Goal: Information Seeking & Learning: Compare options

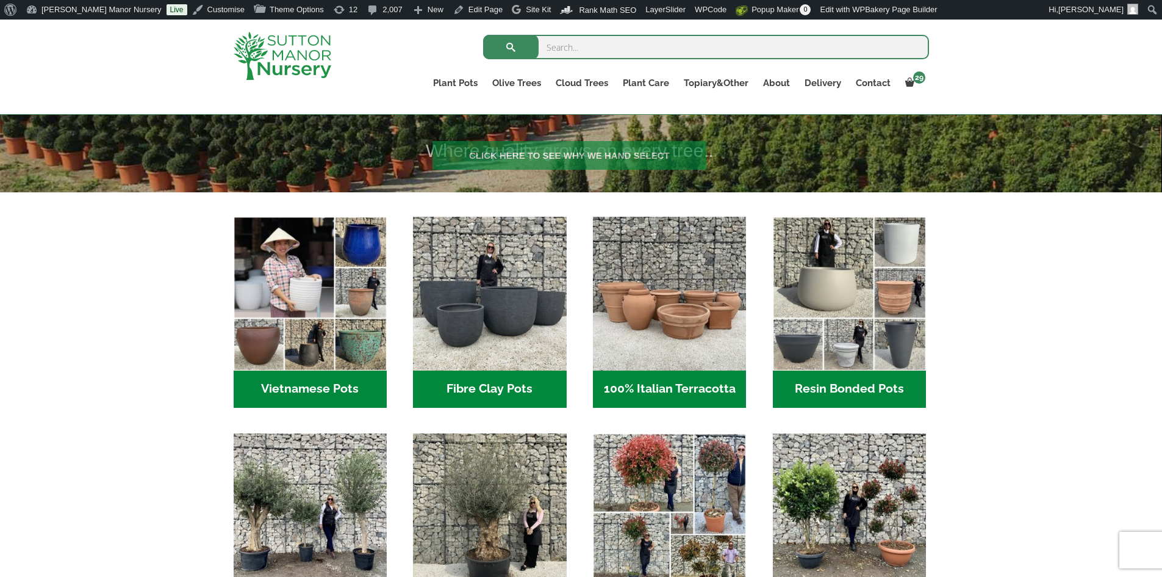
scroll to position [366, 0]
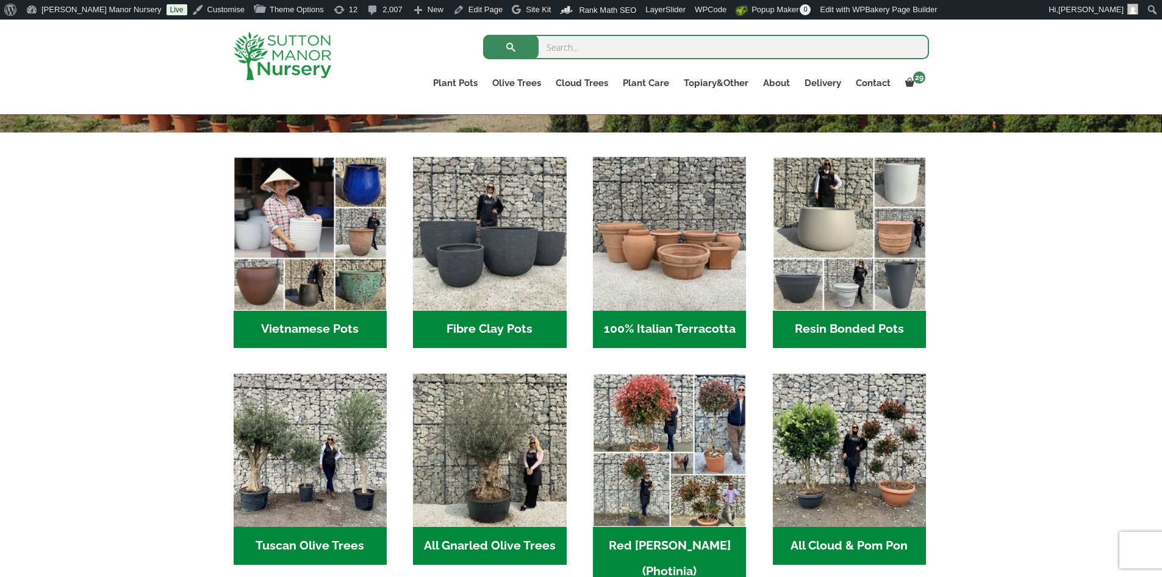
click at [356, 328] on h2 "Vietnamese Pots (55)" at bounding box center [310, 330] width 153 height 38
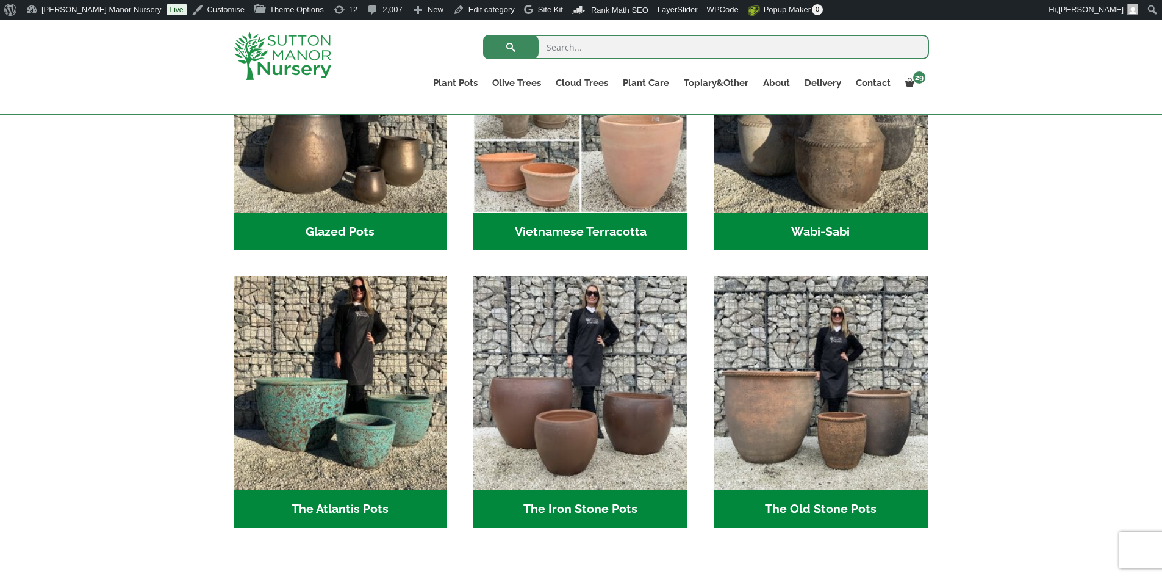
scroll to position [549, 0]
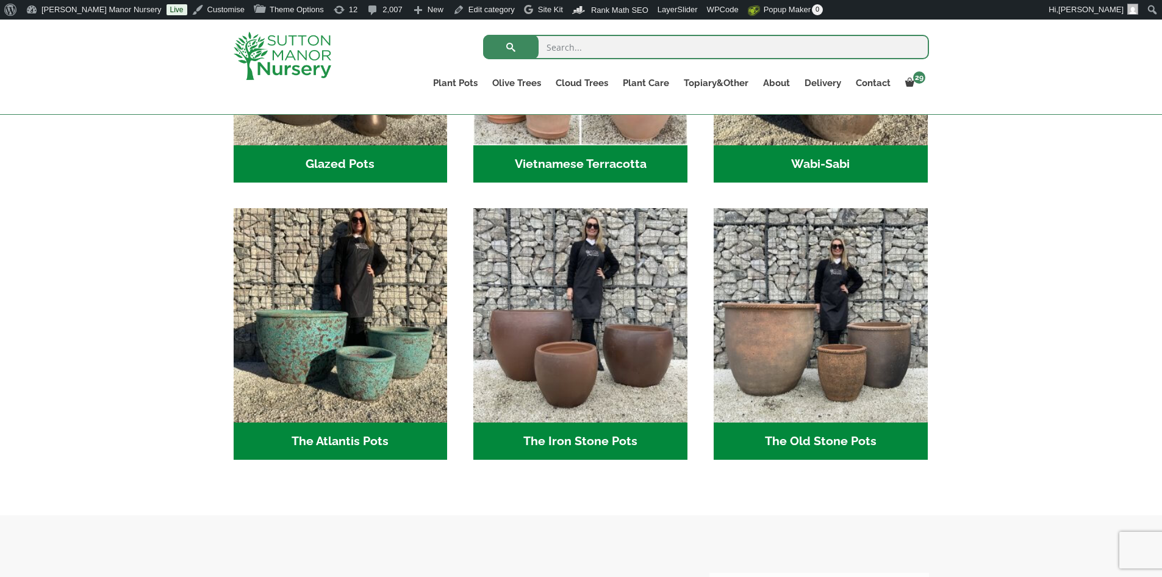
click at [762, 442] on h2 "The Old Stone Pots (7)" at bounding box center [821, 441] width 214 height 38
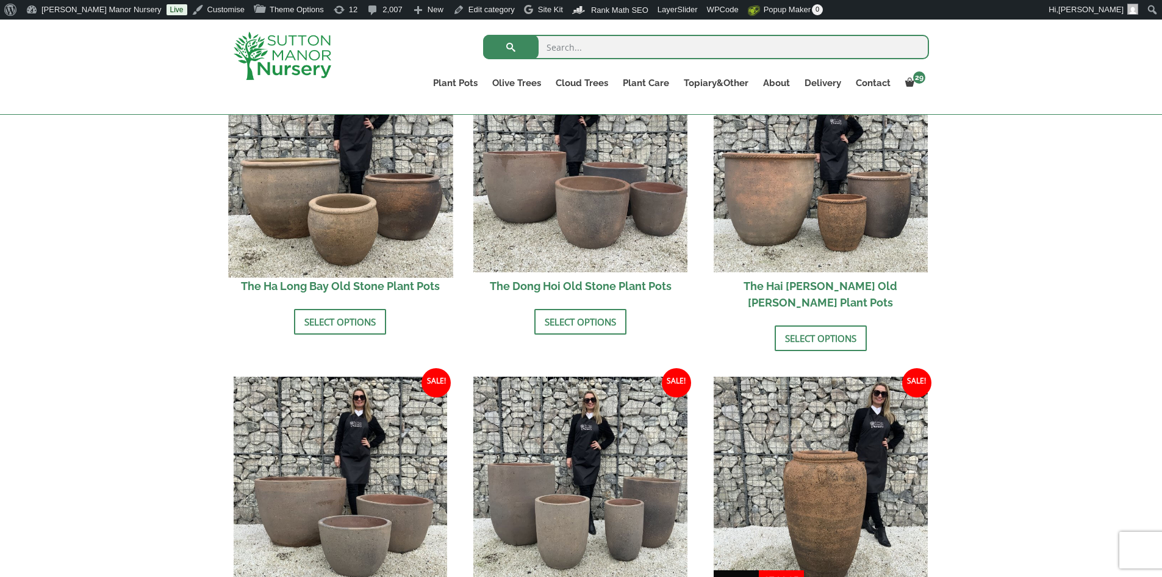
scroll to position [427, 0]
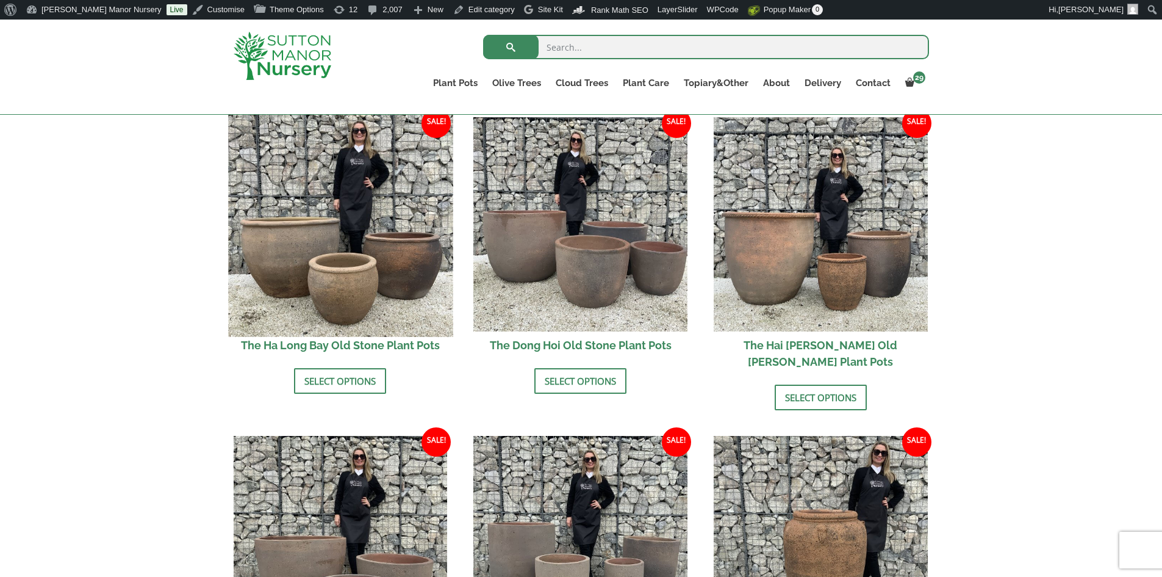
click at [416, 276] on img at bounding box center [340, 224] width 225 height 225
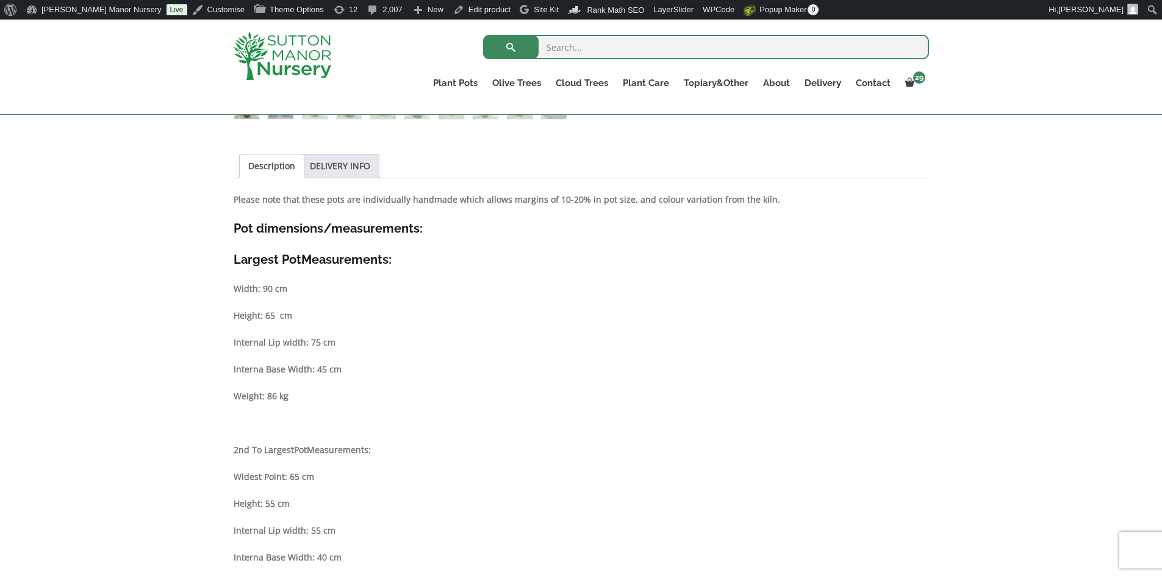
scroll to position [488, 0]
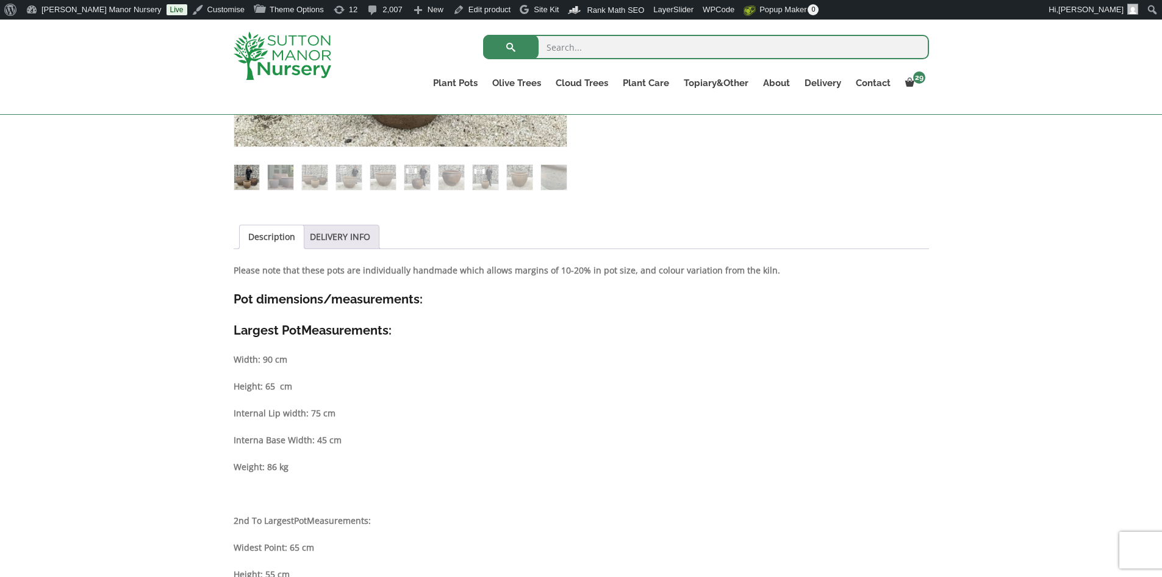
click at [278, 239] on link "Description" at bounding box center [271, 236] width 47 height 23
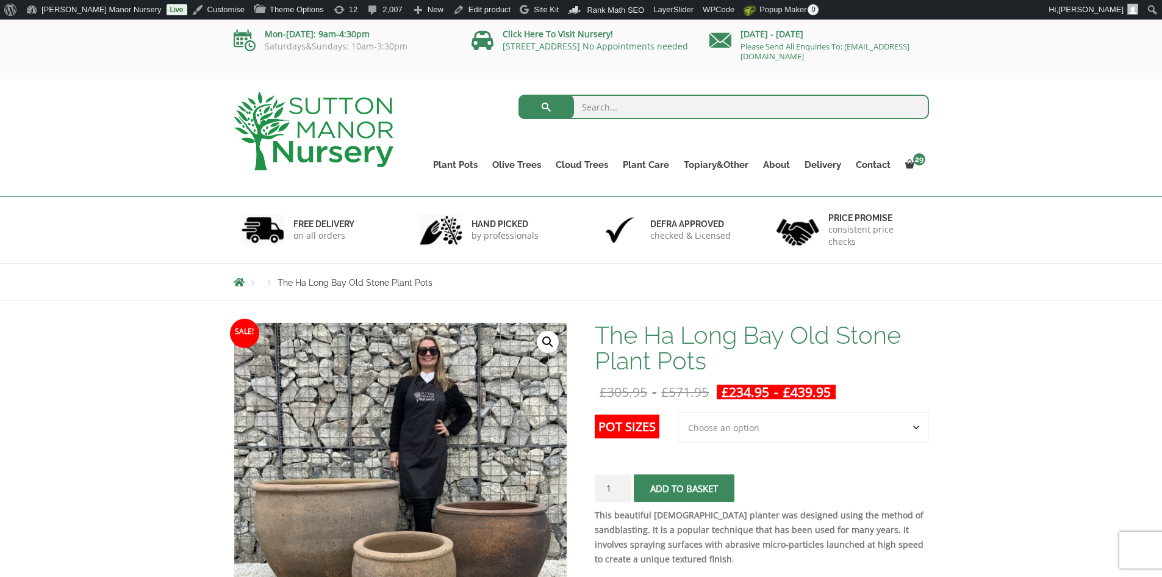
scroll to position [0, 0]
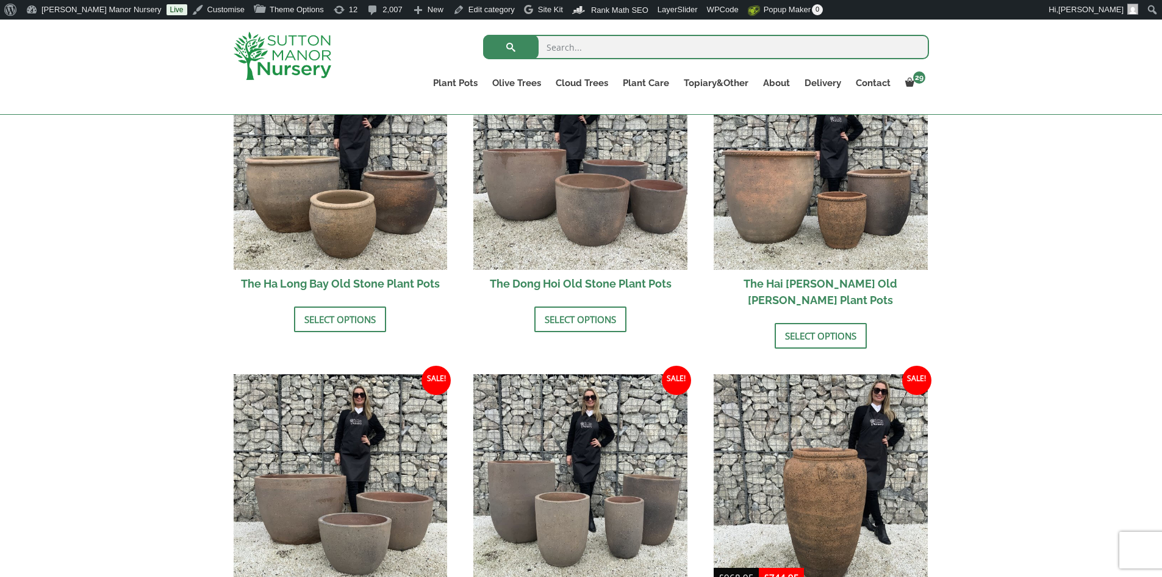
scroll to position [488, 0]
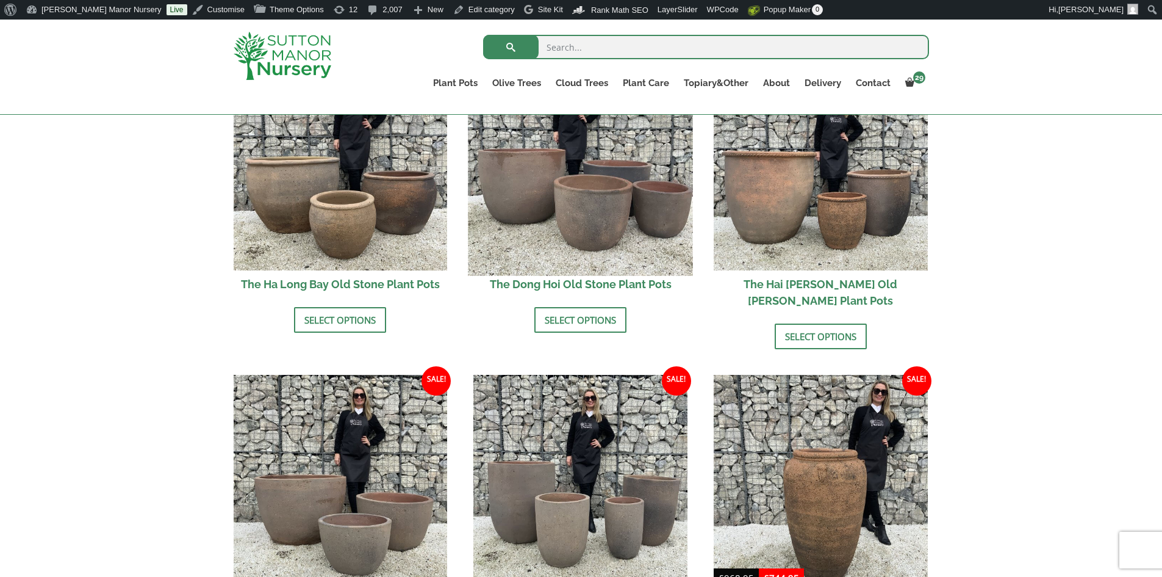
click at [575, 237] on img at bounding box center [581, 163] width 225 height 225
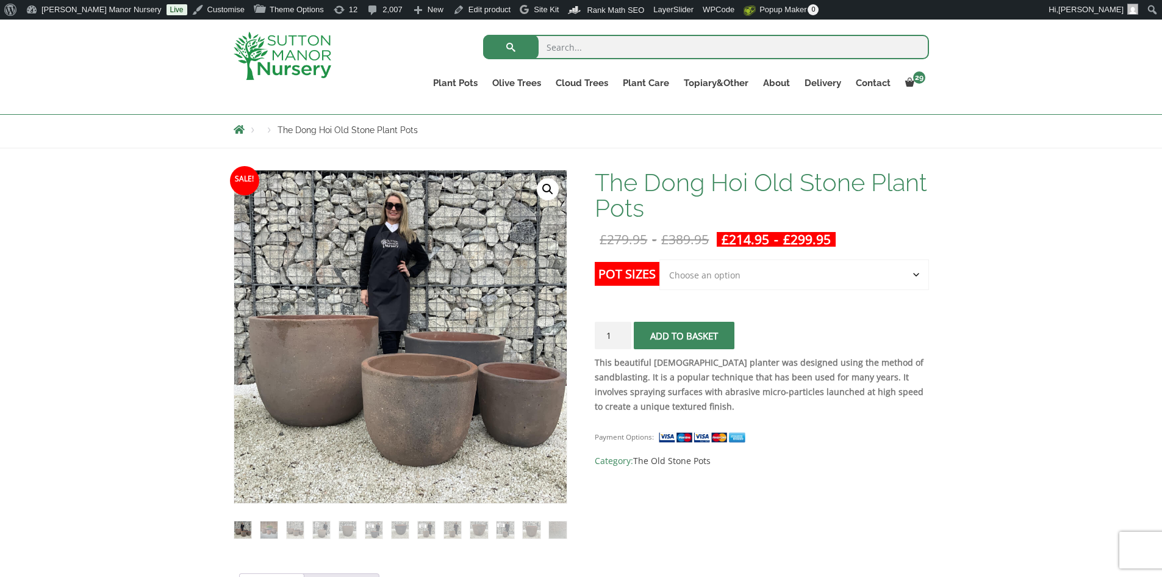
scroll to position [61, 0]
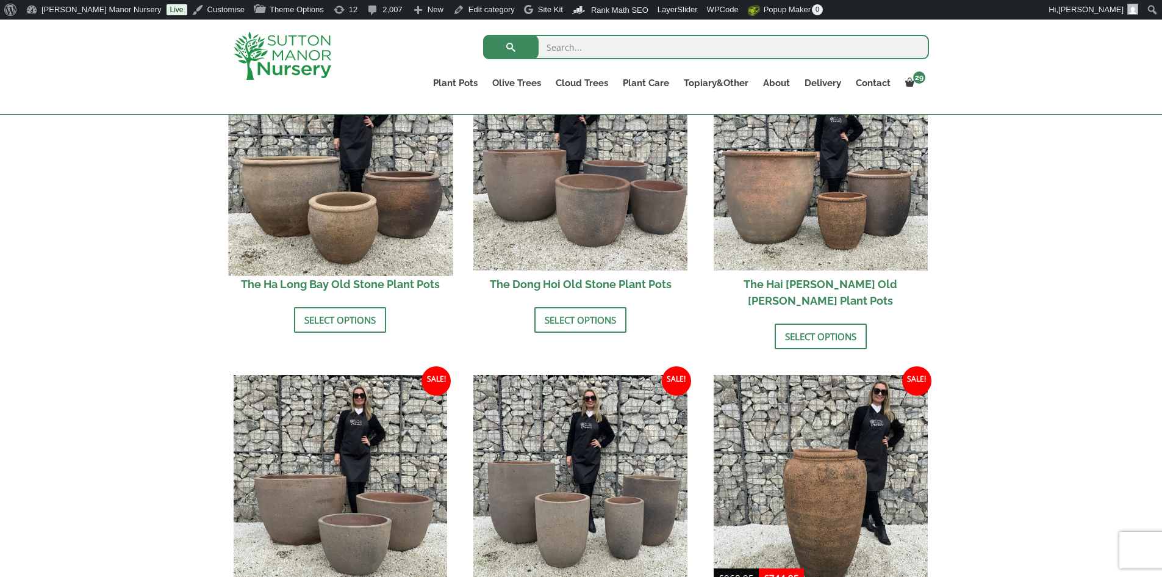
click at [409, 217] on img at bounding box center [340, 163] width 225 height 225
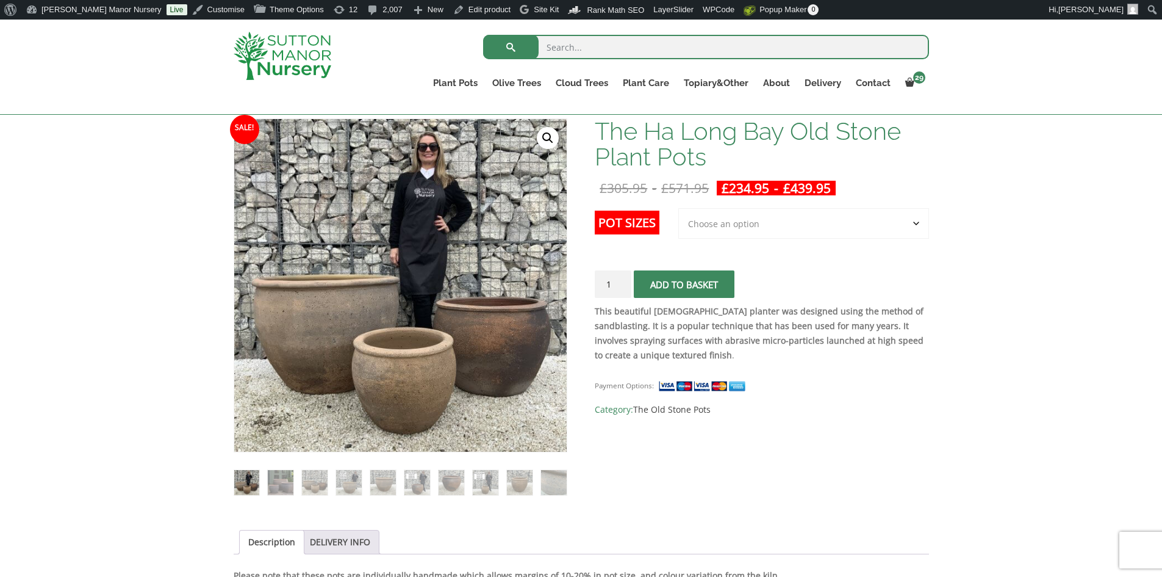
click at [270, 56] on img at bounding box center [283, 56] width 98 height 48
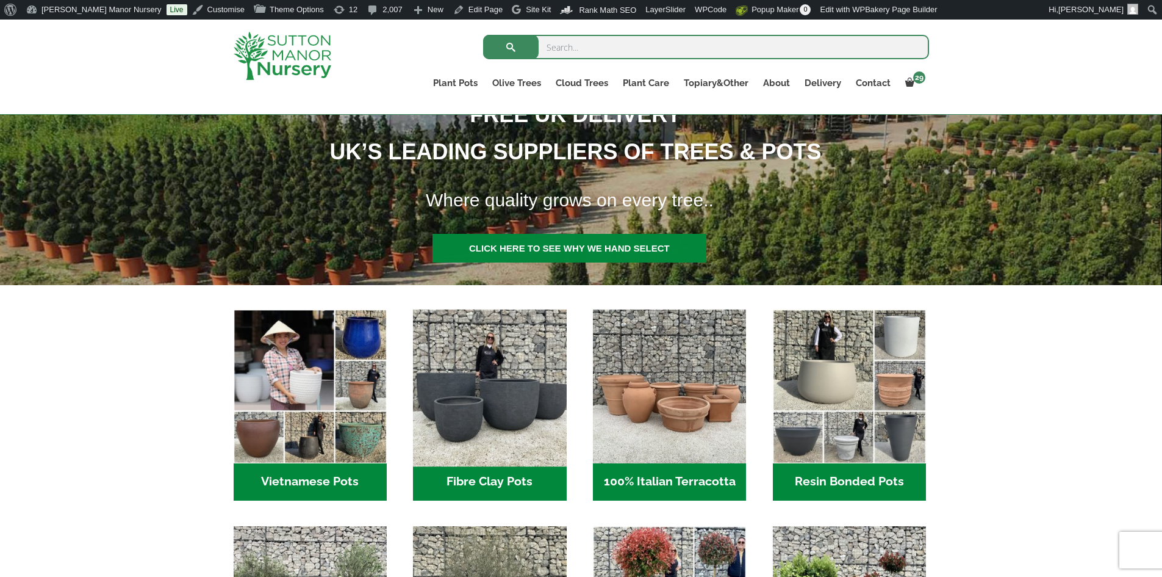
scroll to position [244, 0]
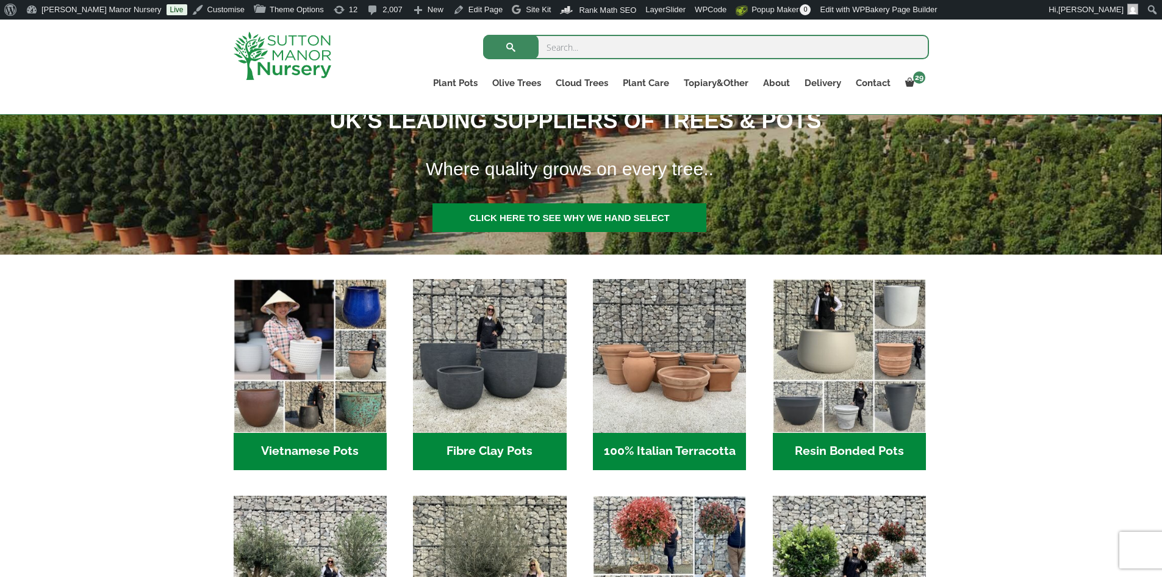
click at [360, 450] on h2 "Vietnamese Pots (55)" at bounding box center [310, 452] width 153 height 38
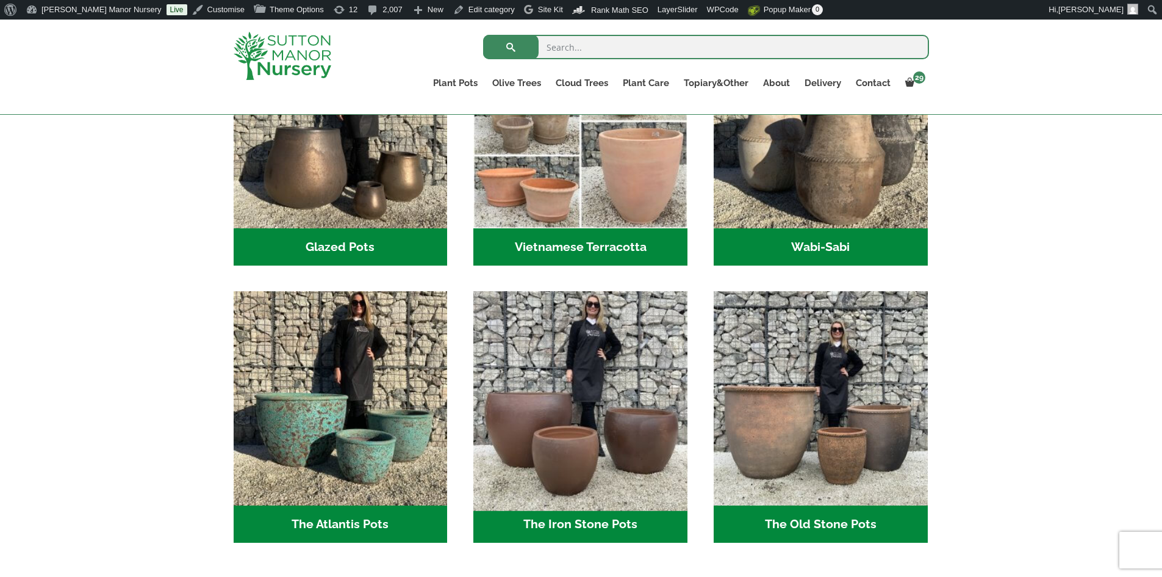
scroll to position [488, 0]
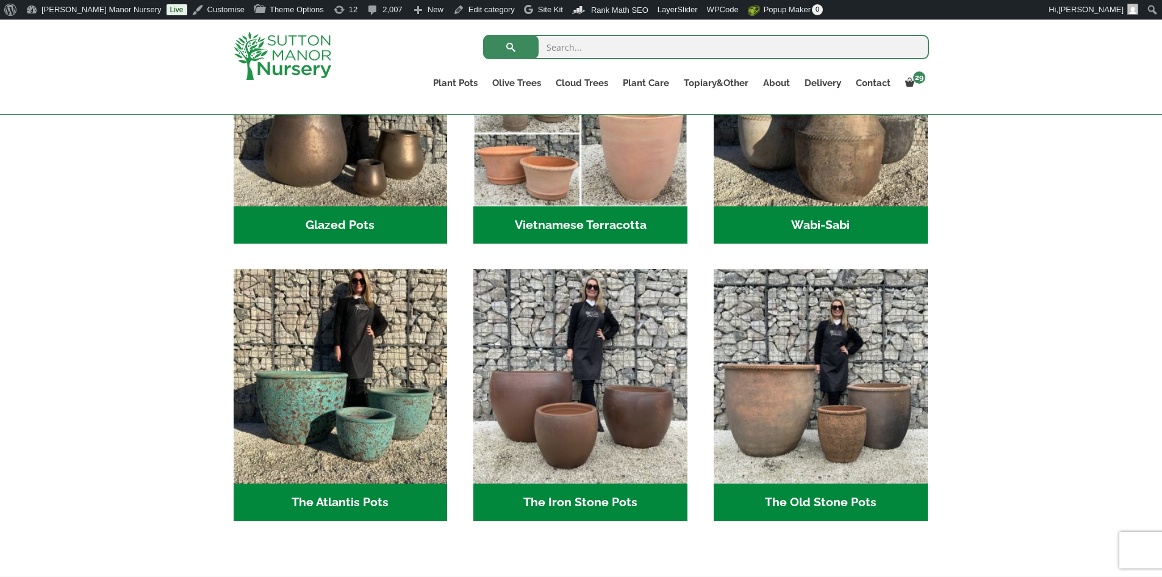
click at [792, 501] on h2 "The Old Stone Pots (7)" at bounding box center [821, 502] width 214 height 38
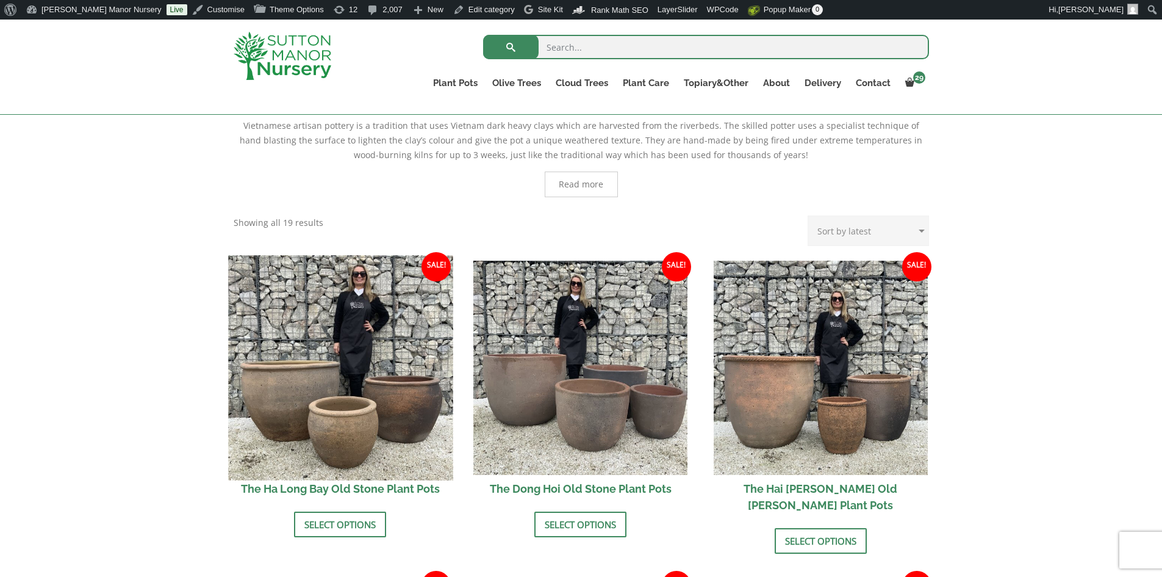
scroll to position [305, 0]
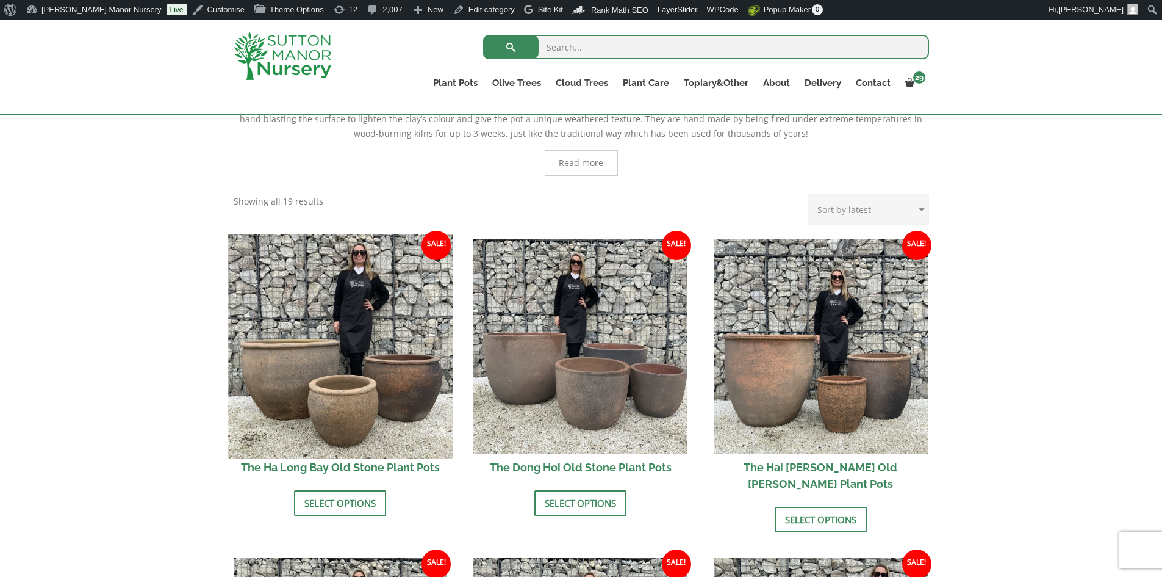
click at [367, 301] on img at bounding box center [340, 346] width 225 height 225
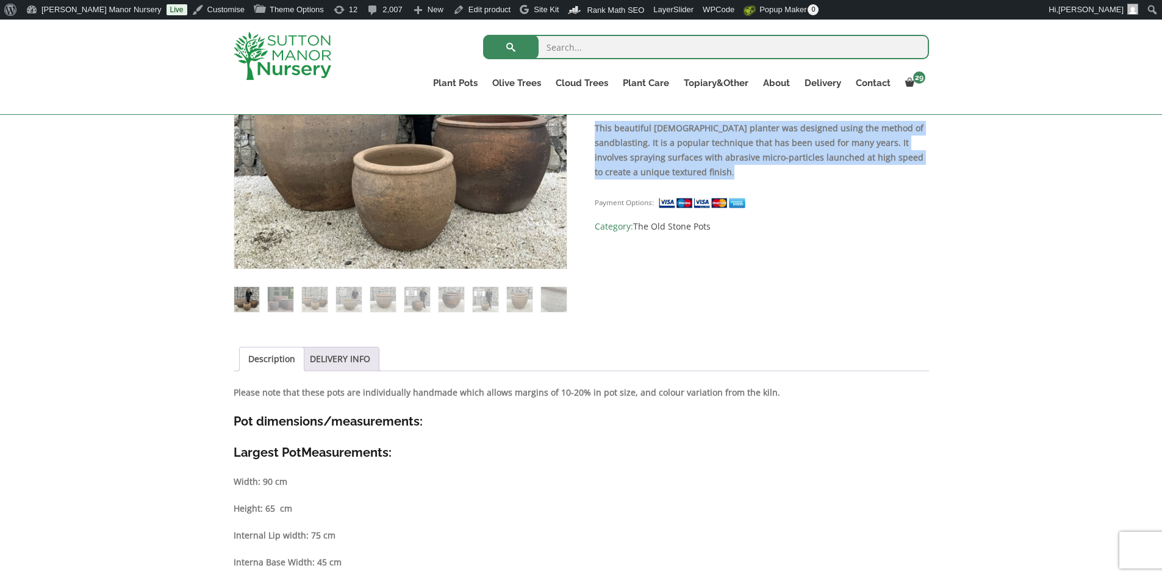
drag, startPoint x: 596, startPoint y: 127, endPoint x: 666, endPoint y: 168, distance: 81.2
click at [666, 168] on p "This beautiful [DEMOGRAPHIC_DATA] planter was designed using the method of sand…" at bounding box center [762, 150] width 334 height 59
copy p "This beautiful [DEMOGRAPHIC_DATA] planter was designed using the method of sand…"
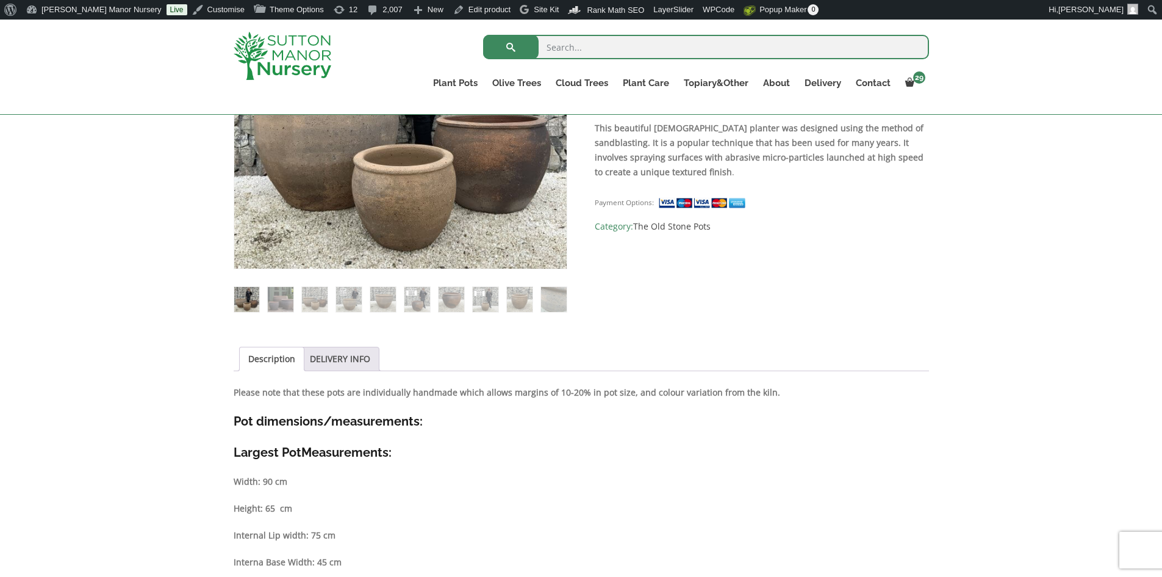
click at [593, 349] on ul "Description DELIVERY INFO" at bounding box center [582, 359] width 696 height 24
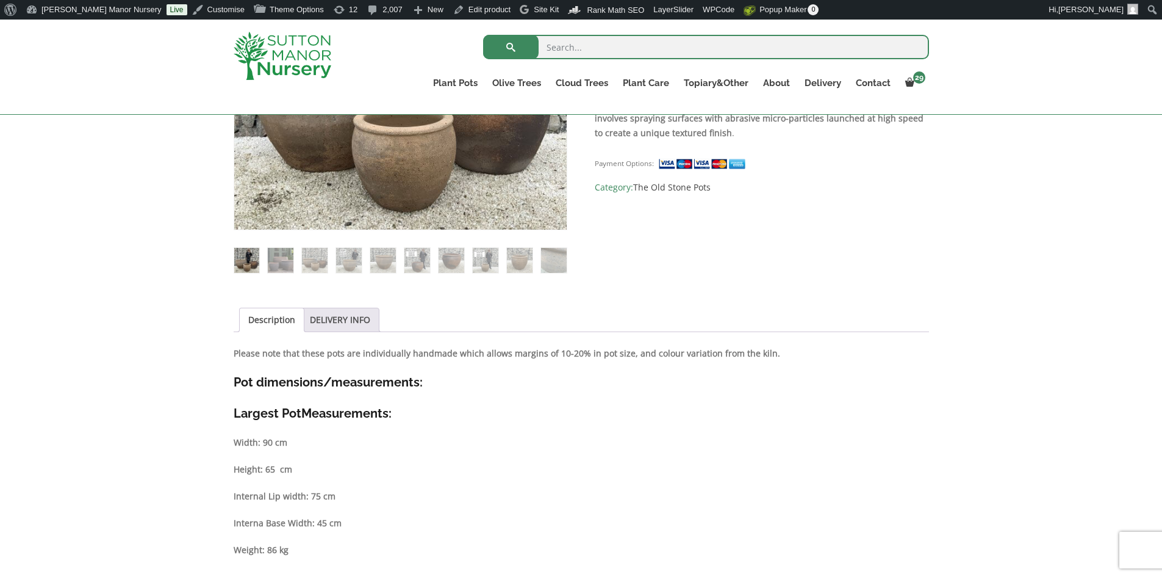
scroll to position [427, 0]
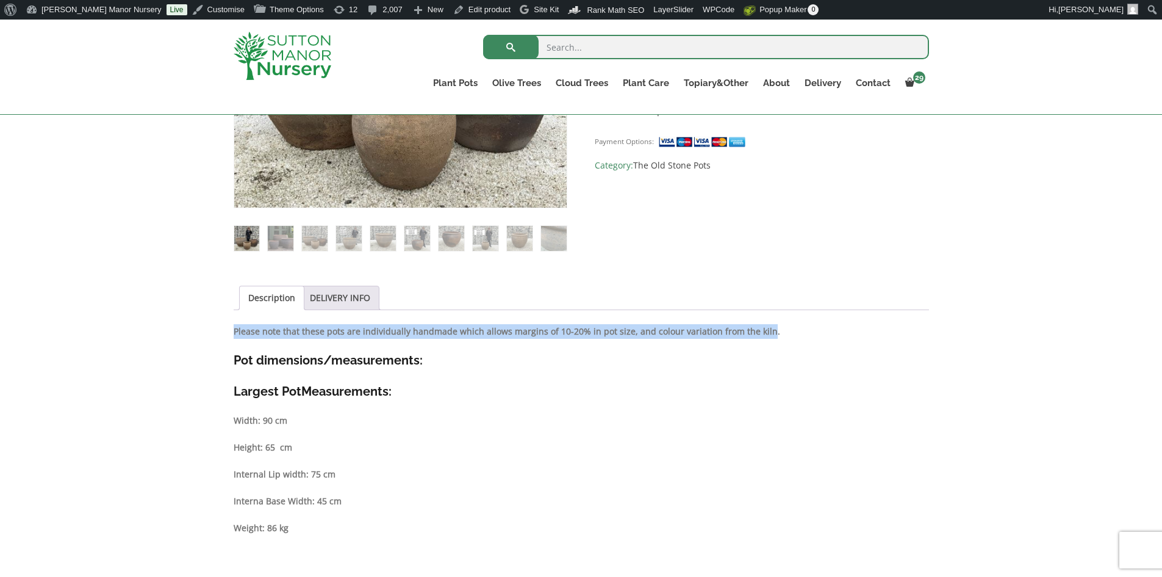
drag, startPoint x: 234, startPoint y: 332, endPoint x: 759, endPoint y: 330, distance: 525.4
click at [759, 330] on strong "Please note that these pots are individually handmade which allows margins of 1…" at bounding box center [507, 331] width 547 height 12
copy strong "Please note that these pots are individually handmade which allows margins of 1…"
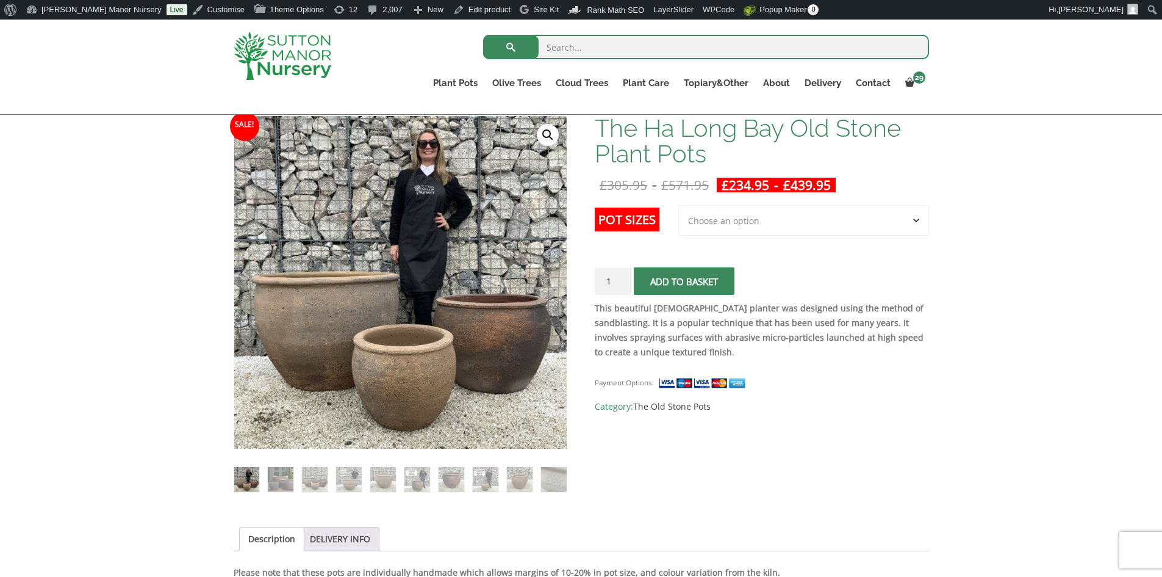
scroll to position [122, 0]
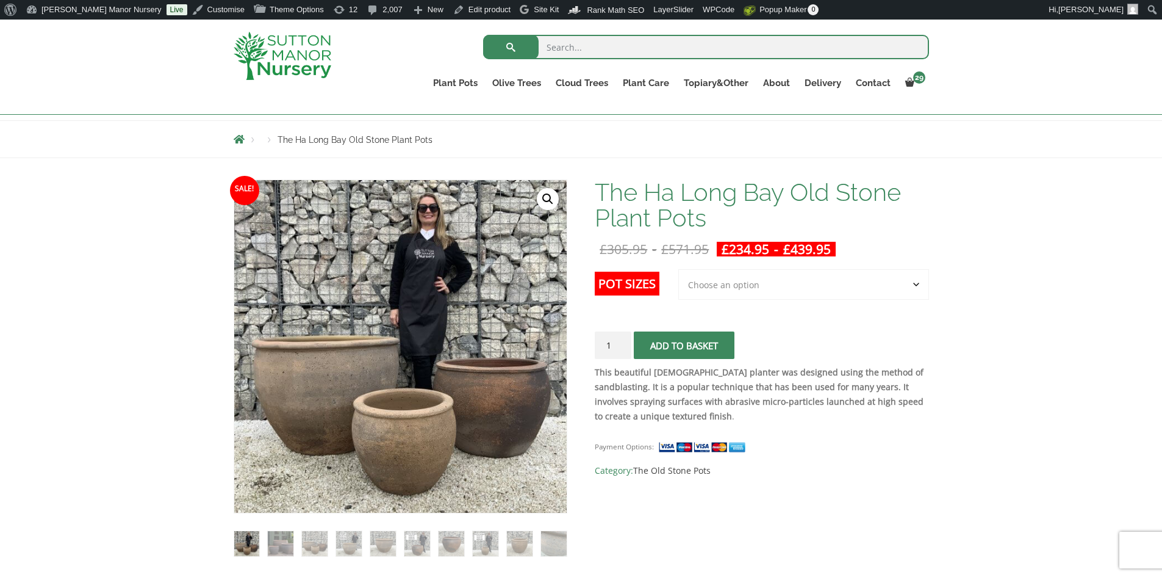
click at [741, 435] on div "Payment Options: SKU: N/A Category: The Old Stone Pots" at bounding box center [762, 454] width 334 height 48
click at [825, 430] on div "Payment Options: SKU: N/A Category: The Old Stone Pots" at bounding box center [762, 454] width 334 height 48
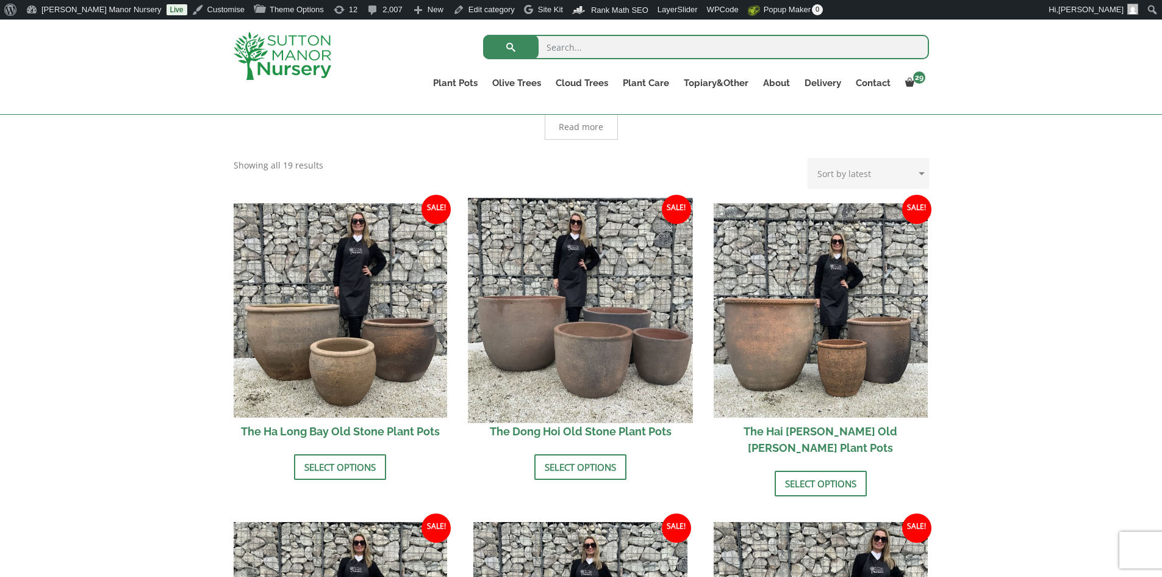
scroll to position [427, 0]
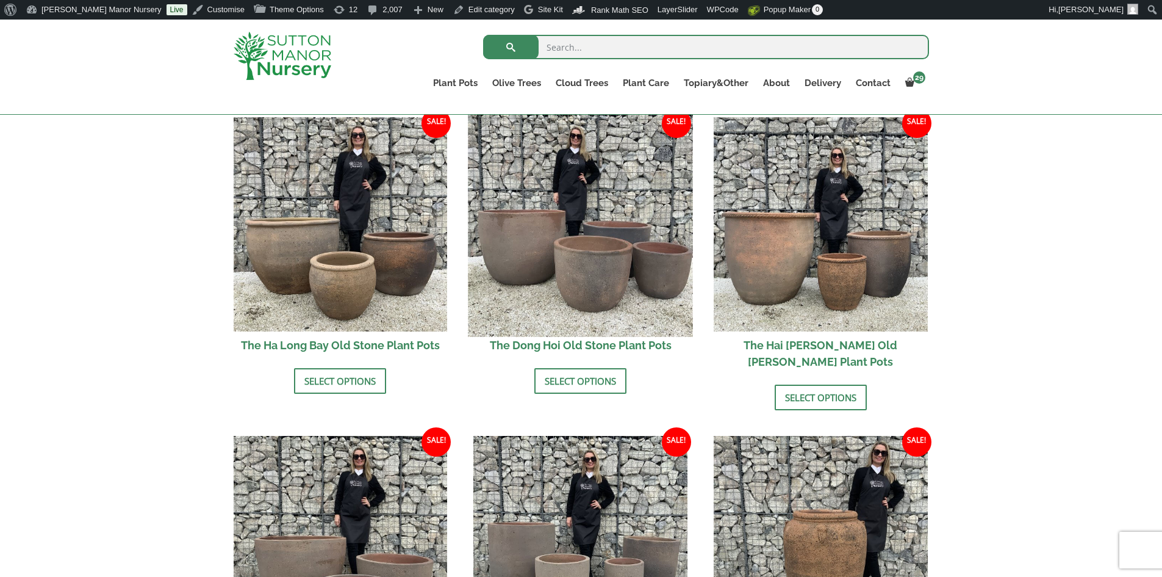
click at [540, 306] on img at bounding box center [581, 224] width 225 height 225
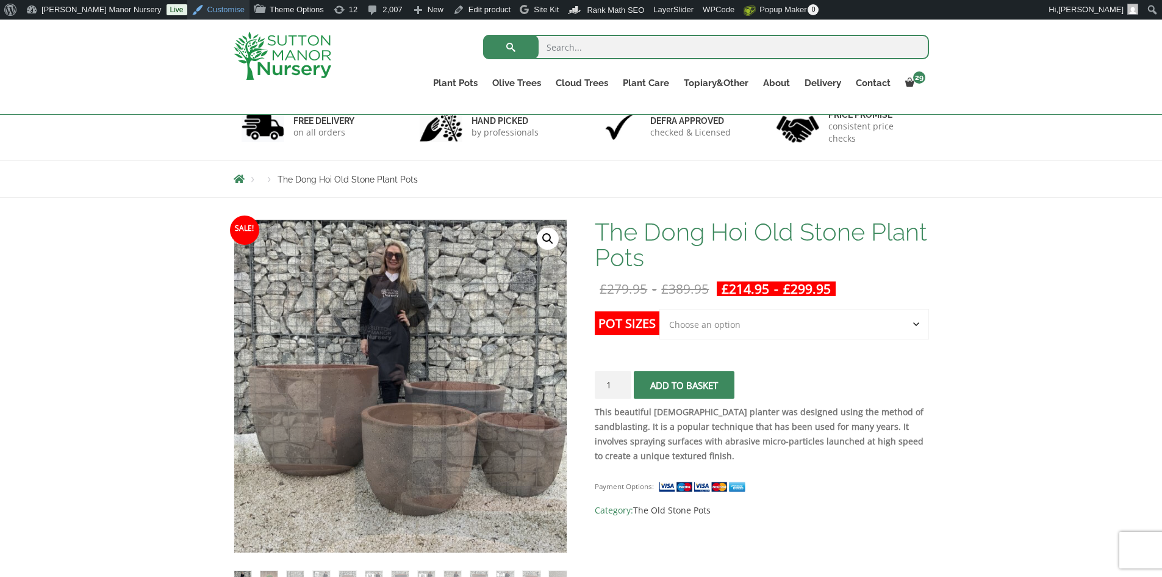
scroll to position [61, 0]
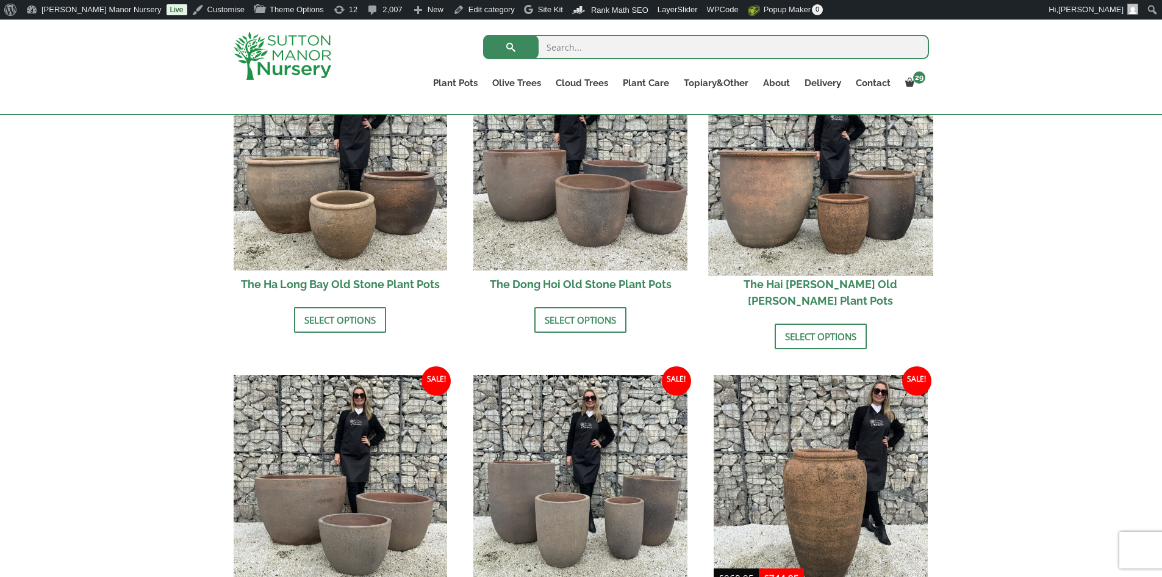
click at [819, 220] on img at bounding box center [820, 163] width 225 height 225
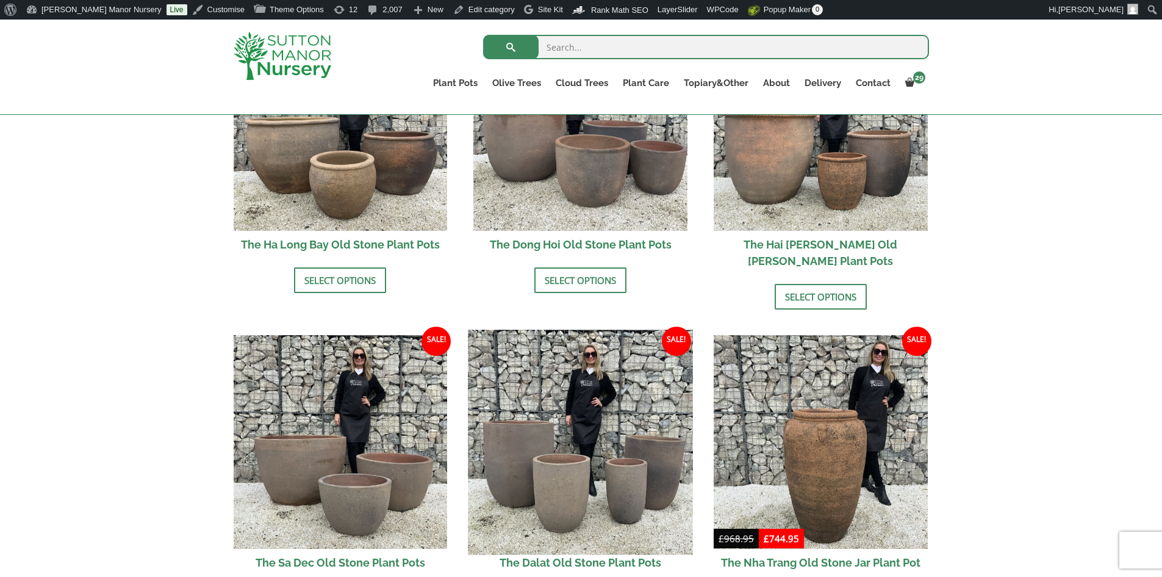
scroll to position [549, 0]
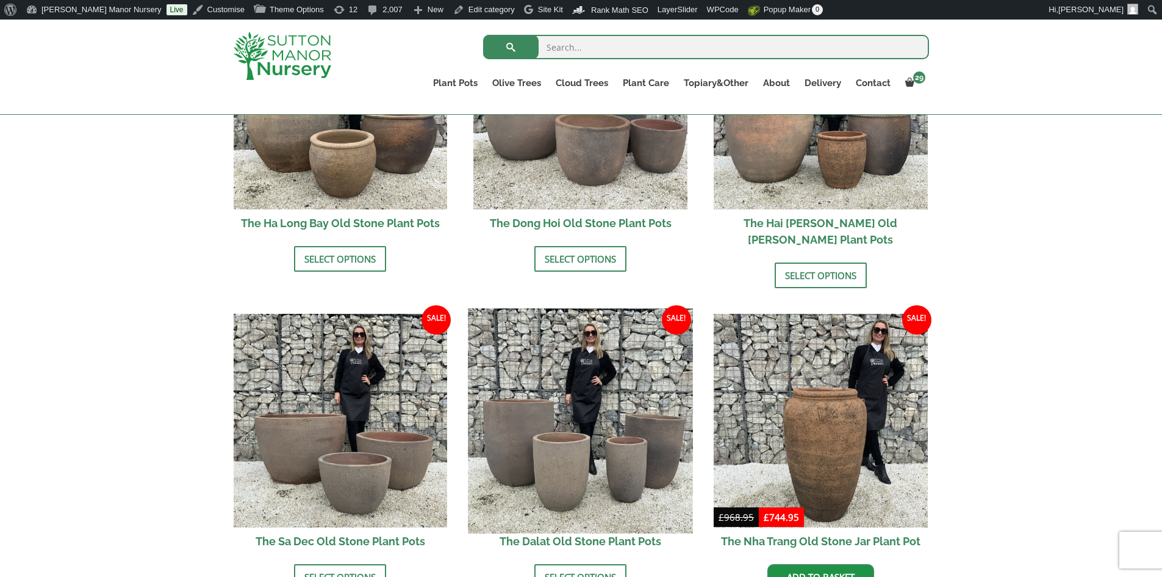
click at [568, 414] on img at bounding box center [581, 420] width 225 height 225
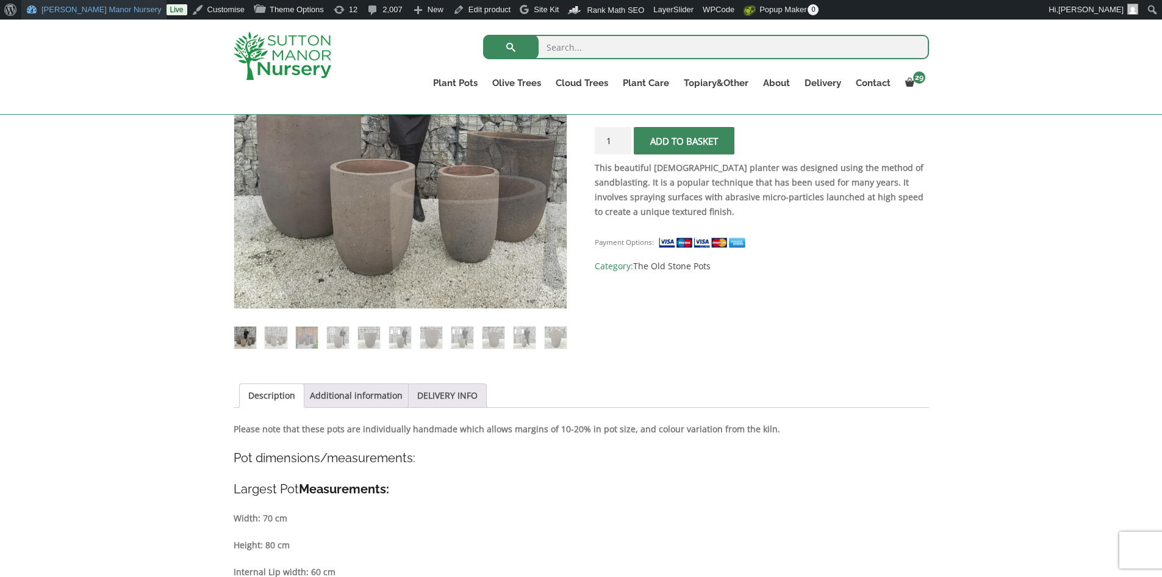
scroll to position [305, 0]
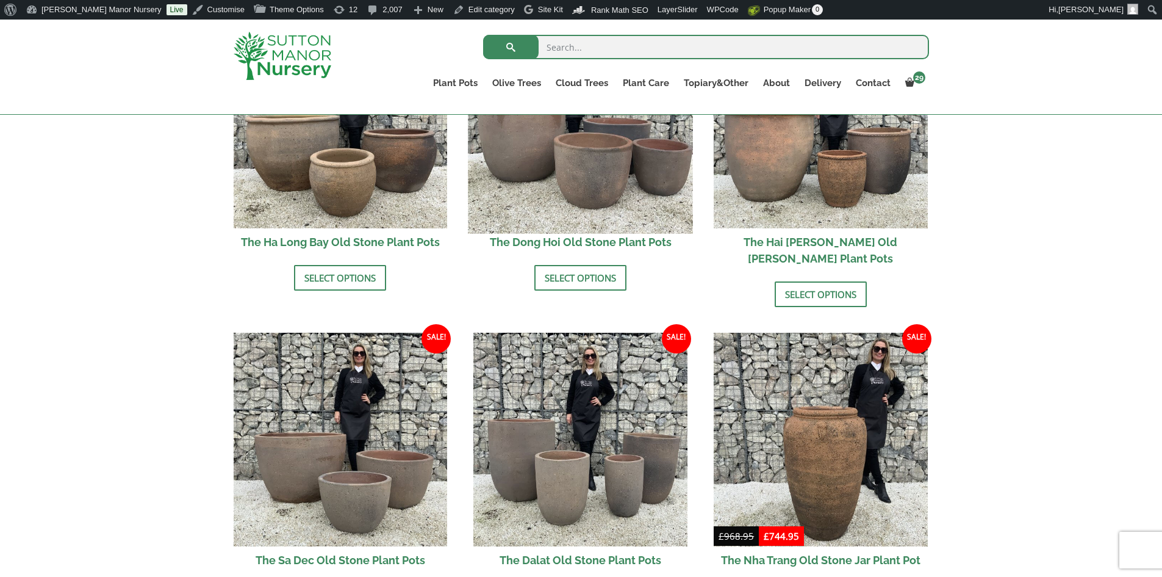
scroll to position [549, 0]
